Goal: Find specific page/section: Find specific page/section

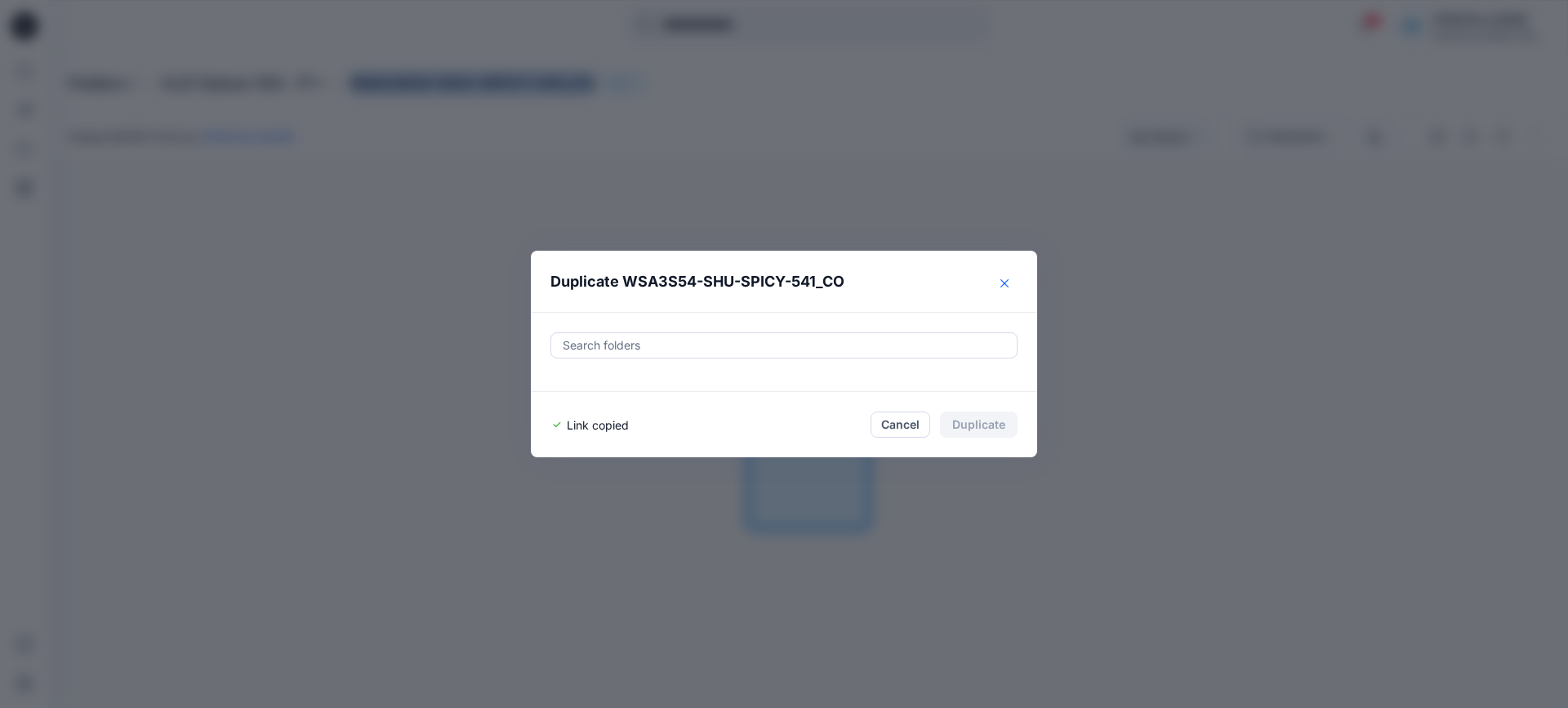
click at [1002, 282] on icon "Close" at bounding box center [1004, 283] width 8 height 8
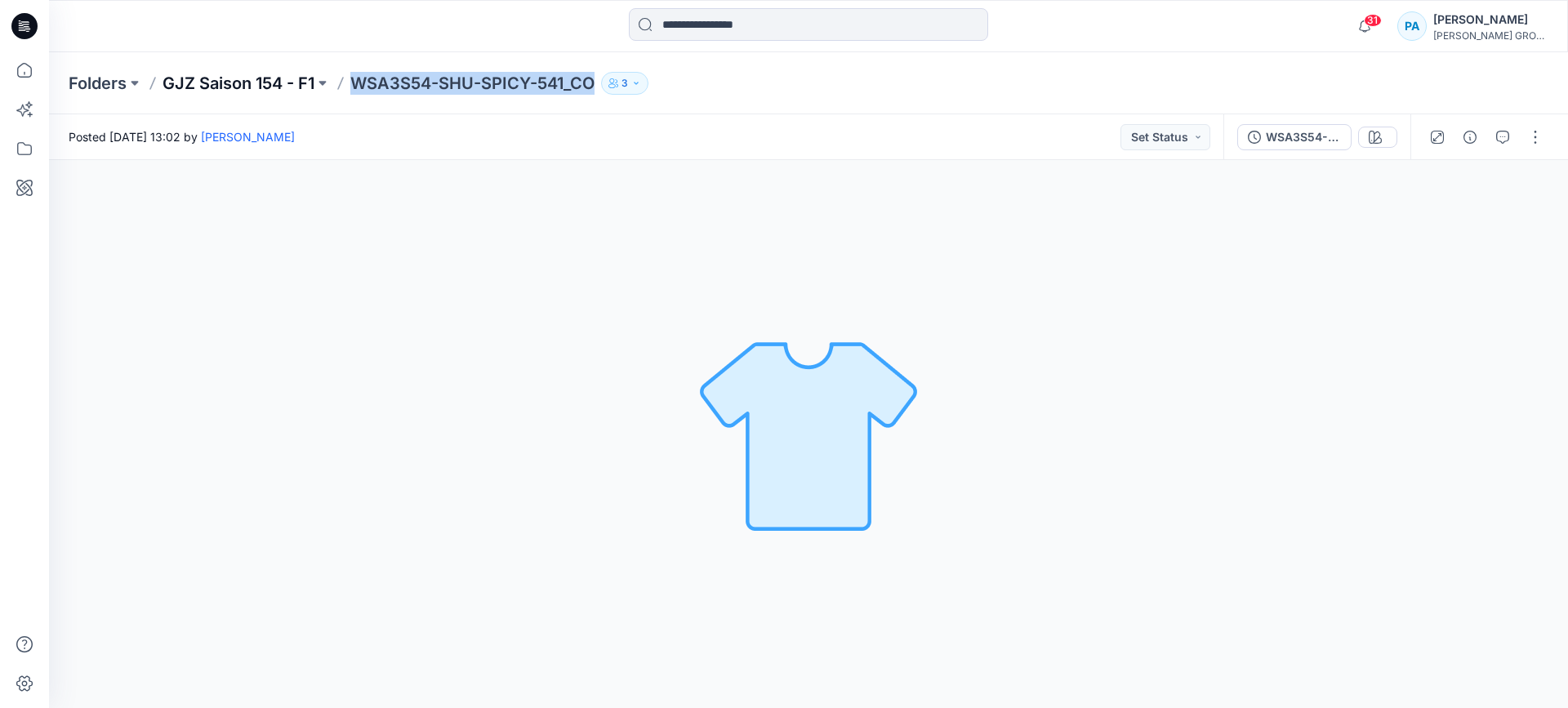
click at [232, 80] on p "GJZ Saison 154 - F1" at bounding box center [238, 83] width 152 height 23
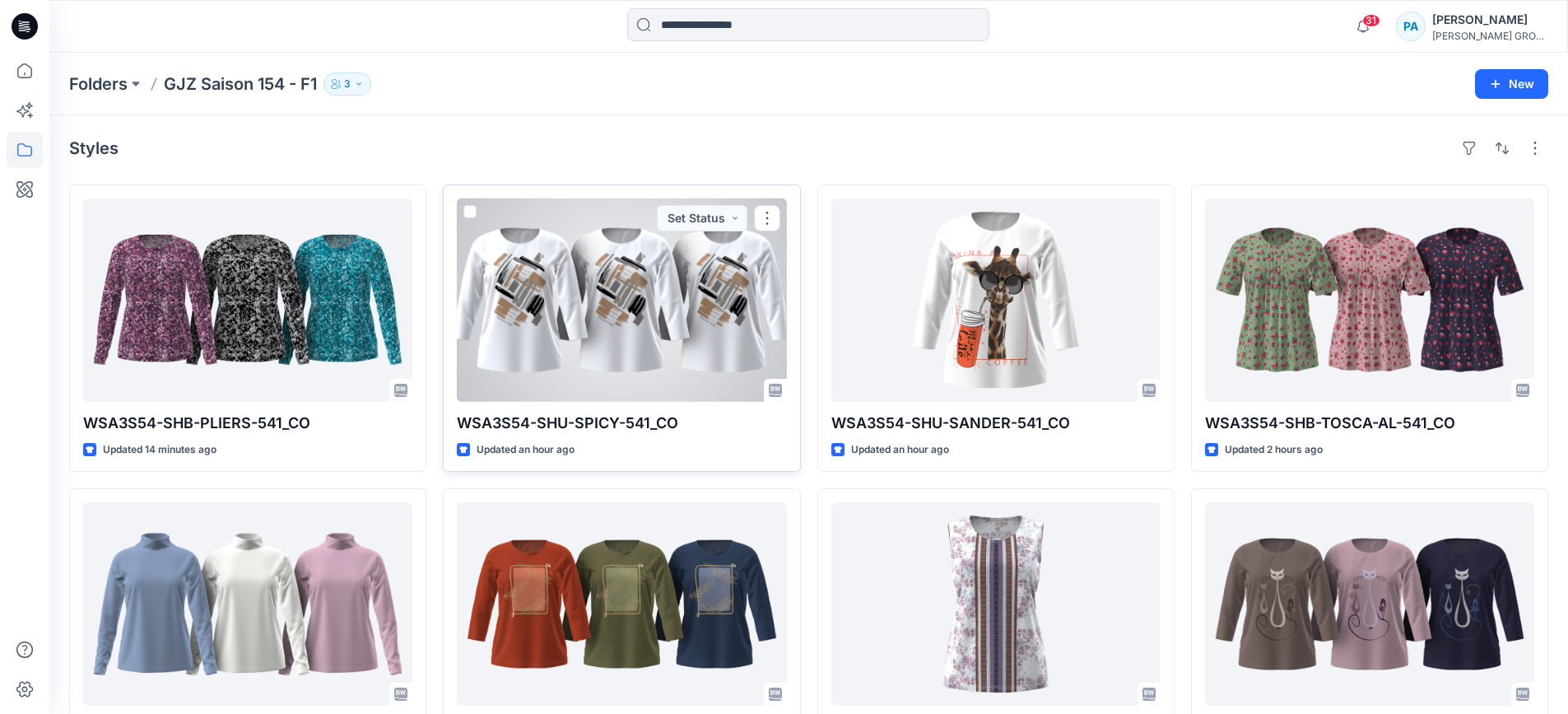
click at [600, 308] on div at bounding box center [621, 300] width 330 height 204
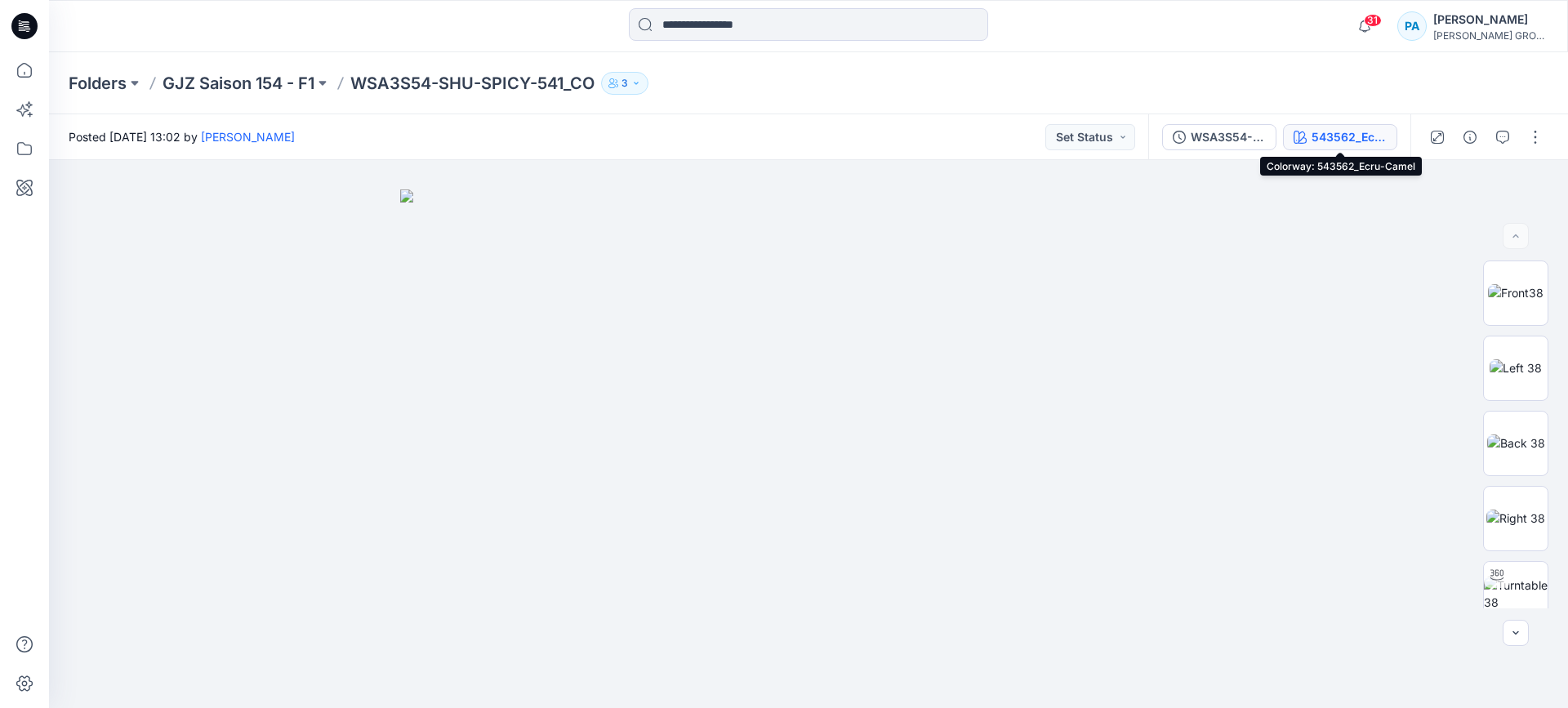
click at [1331, 141] on div "543562_Ecru-Camel" at bounding box center [1349, 138] width 75 height 18
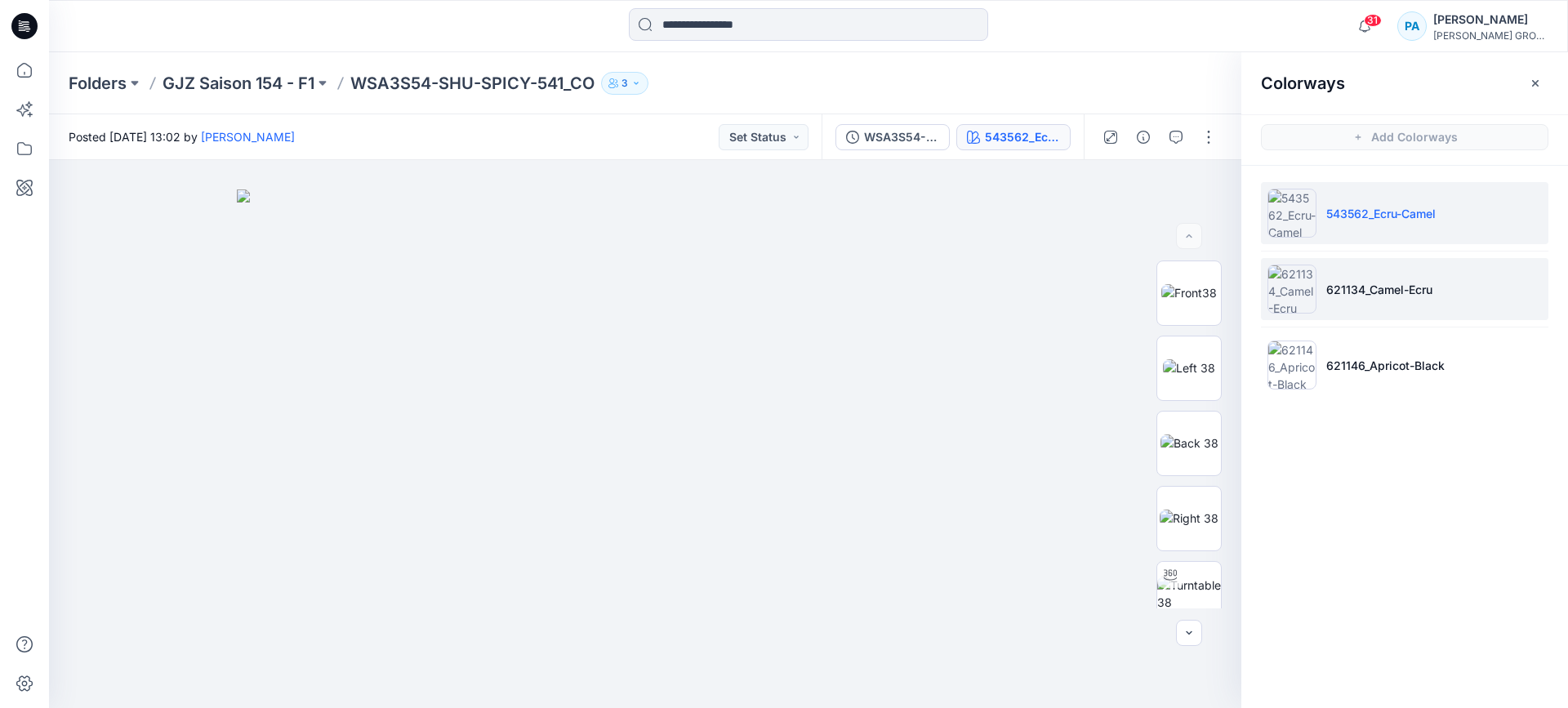
click at [1373, 292] on p "621134_Camel-Ecru" at bounding box center [1380, 289] width 107 height 17
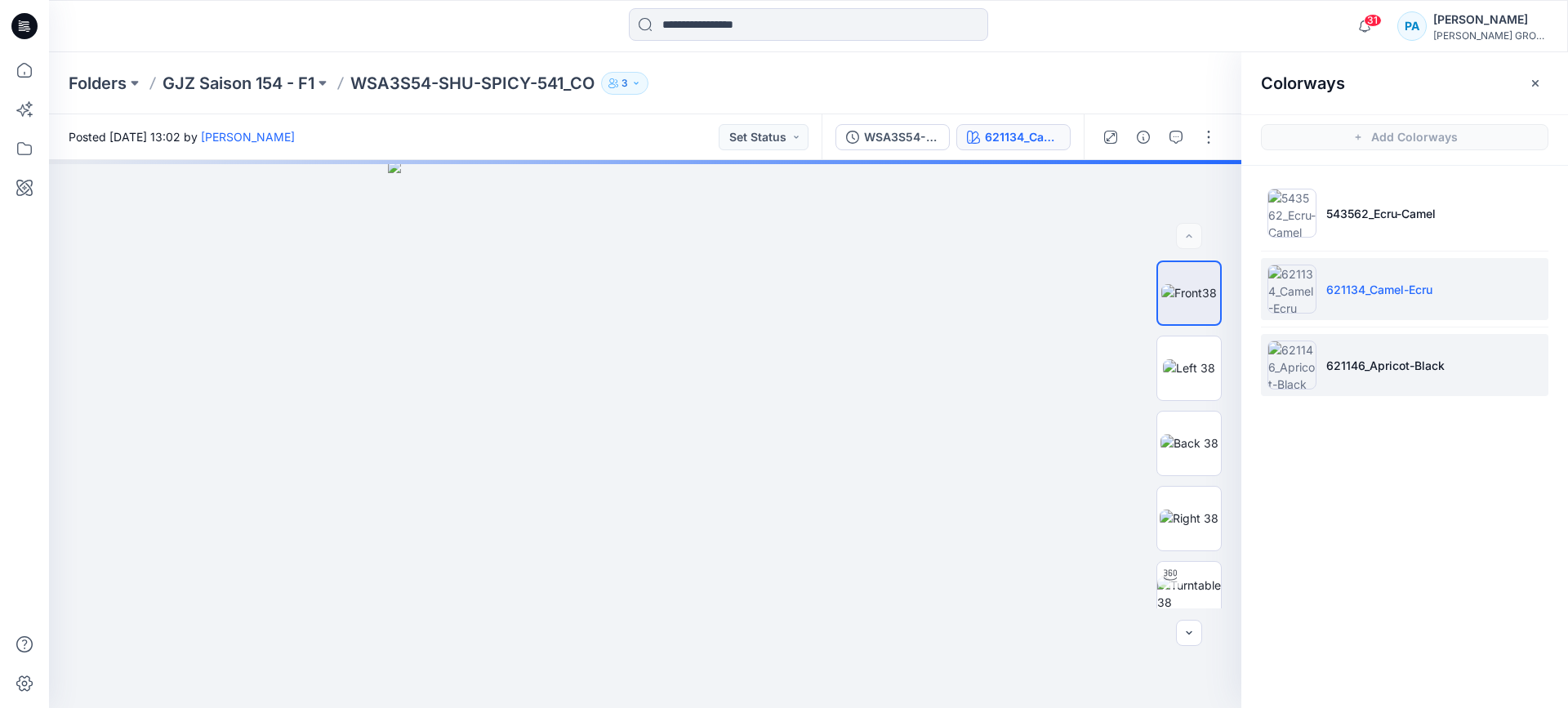
click at [1371, 364] on p "621146_Apricot-Black" at bounding box center [1385, 365] width 118 height 17
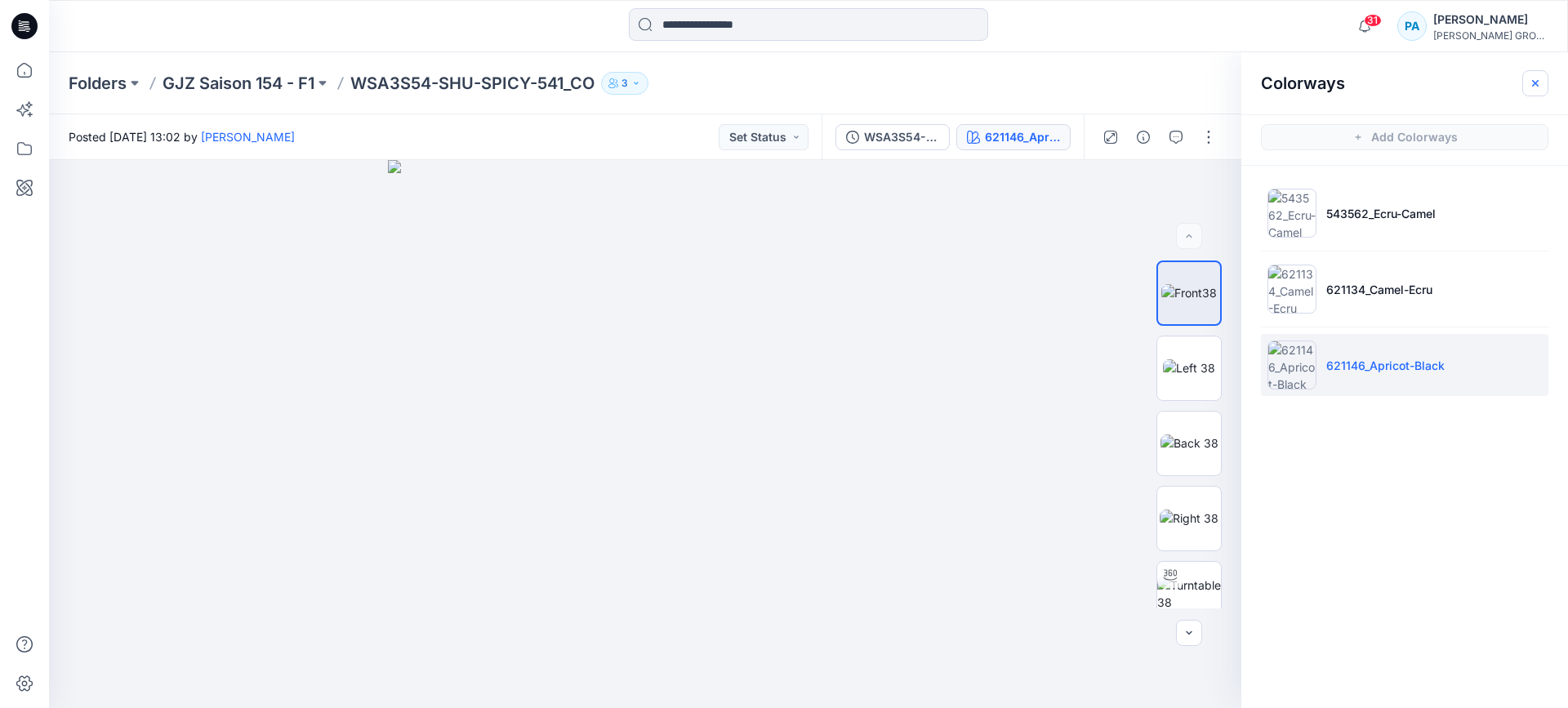
click at [1541, 84] on icon "button" at bounding box center [1535, 84] width 13 height 13
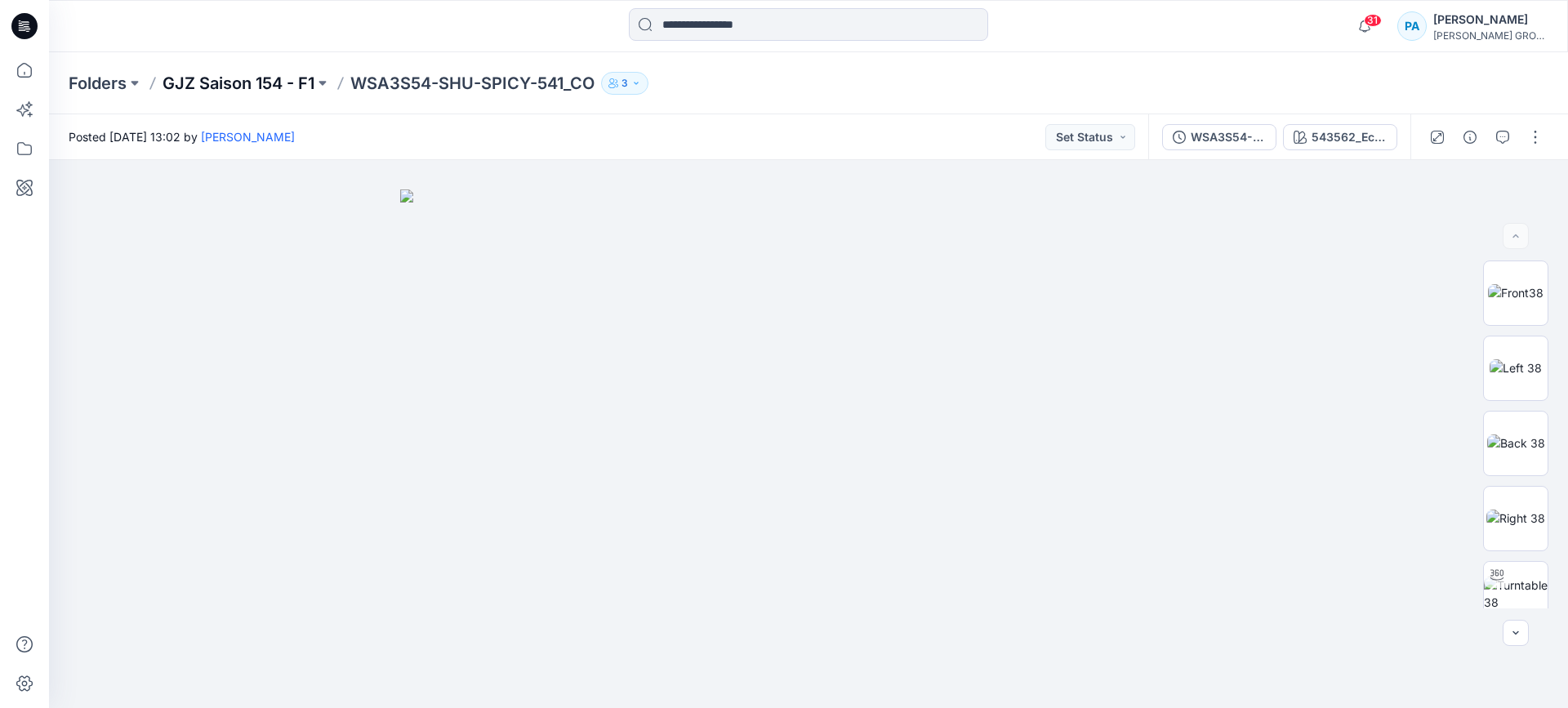
click at [269, 91] on p "GJZ Saison 154 - F1" at bounding box center [238, 83] width 152 height 23
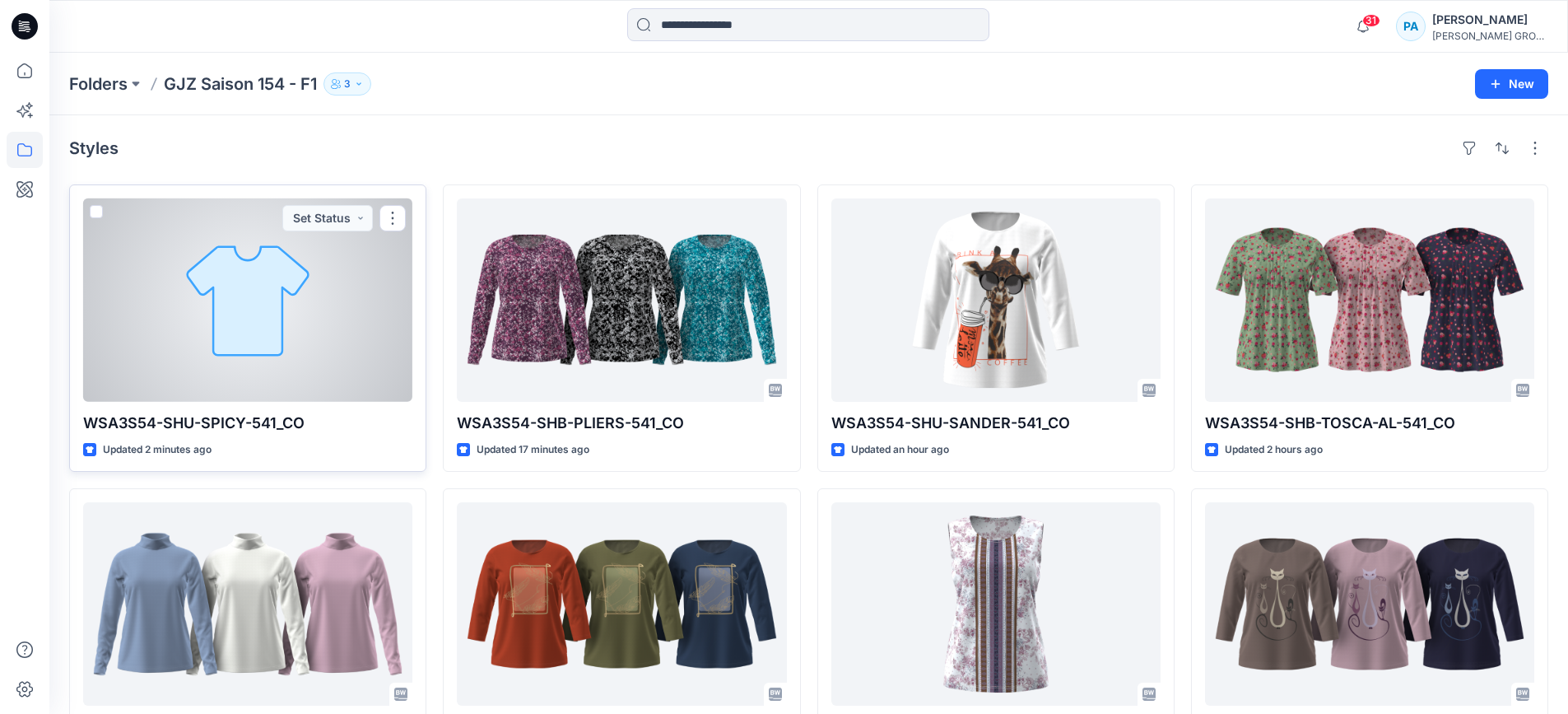
click at [243, 257] on div at bounding box center [248, 300] width 330 height 204
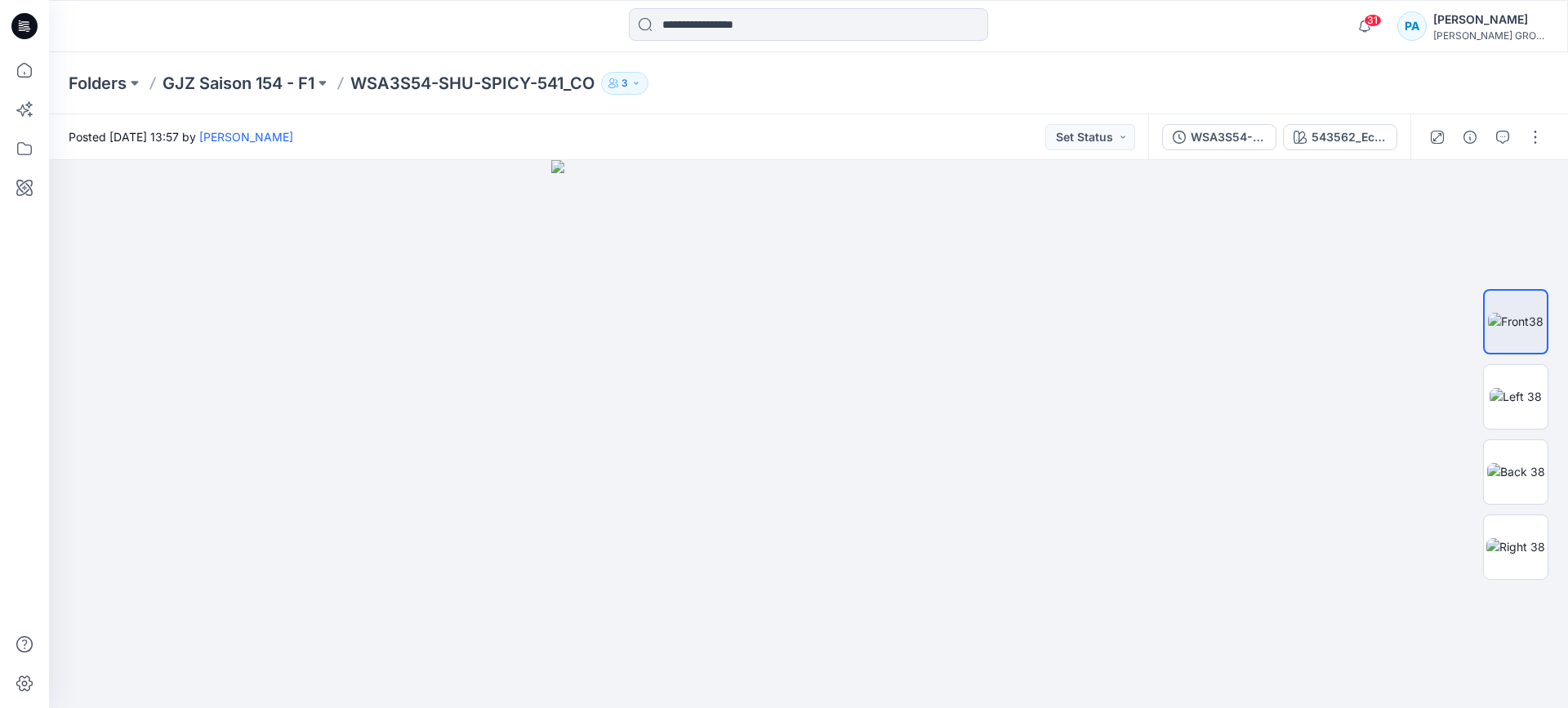
click at [381, 99] on div "Folders GJZ Saison 154 - F1 WSA3S54-SHU-SPICY-541_CO 3" at bounding box center [808, 84] width 1519 height 62
click at [303, 72] on p "GJZ Saison 154 - F1" at bounding box center [238, 83] width 152 height 23
